Goal: Navigation & Orientation: Find specific page/section

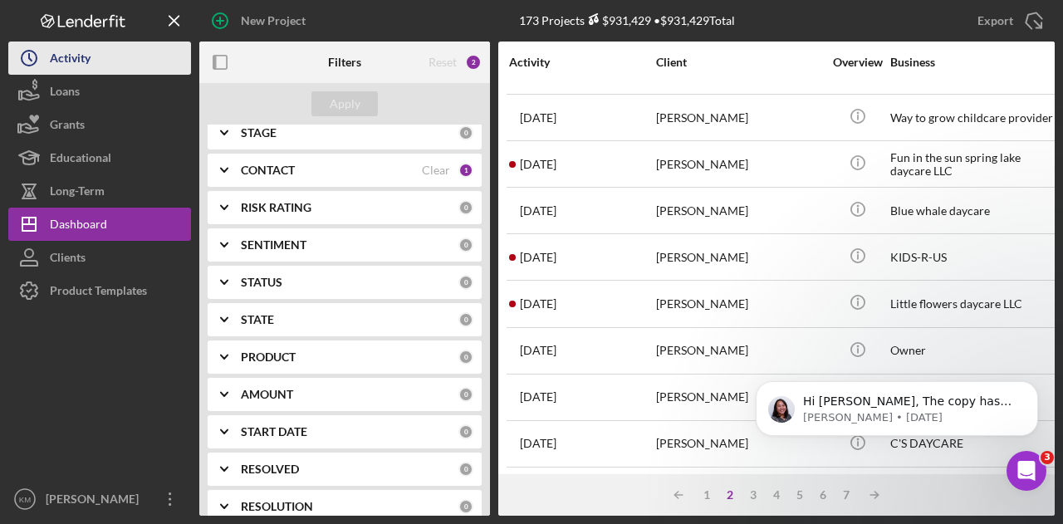
click at [81, 66] on div "Activity" at bounding box center [70, 60] width 41 height 37
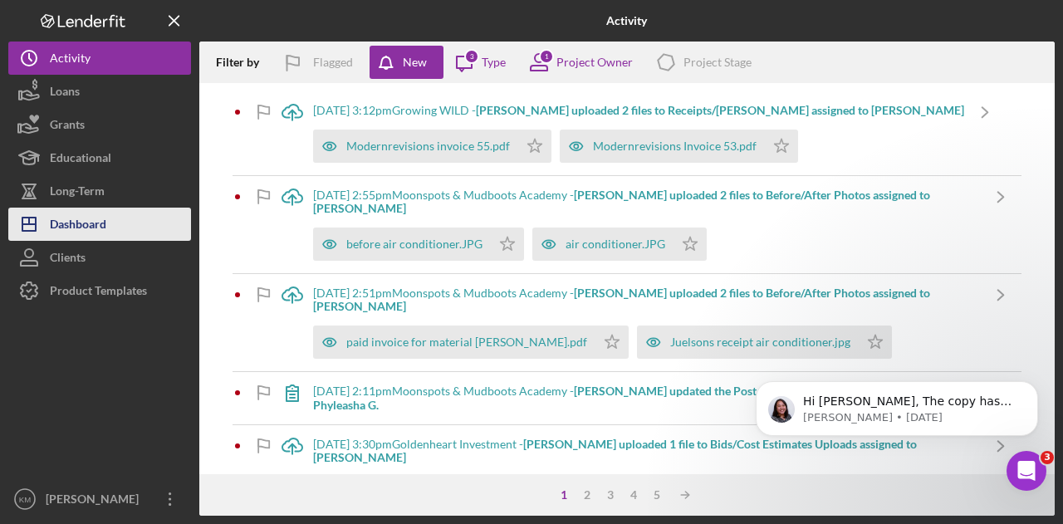
click at [80, 216] on div "Dashboard" at bounding box center [78, 226] width 56 height 37
